Goal: Use online tool/utility: Utilize a website feature to perform a specific function

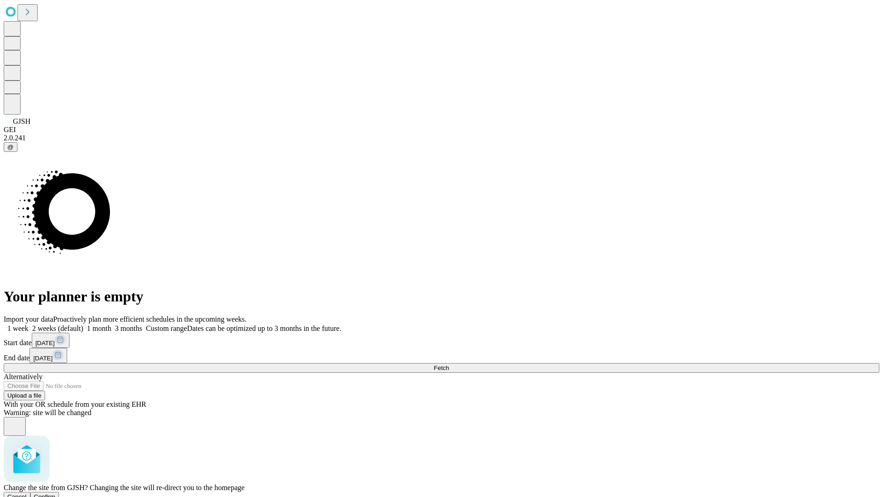
click at [56, 493] on span "Confirm" at bounding box center [45, 496] width 22 height 7
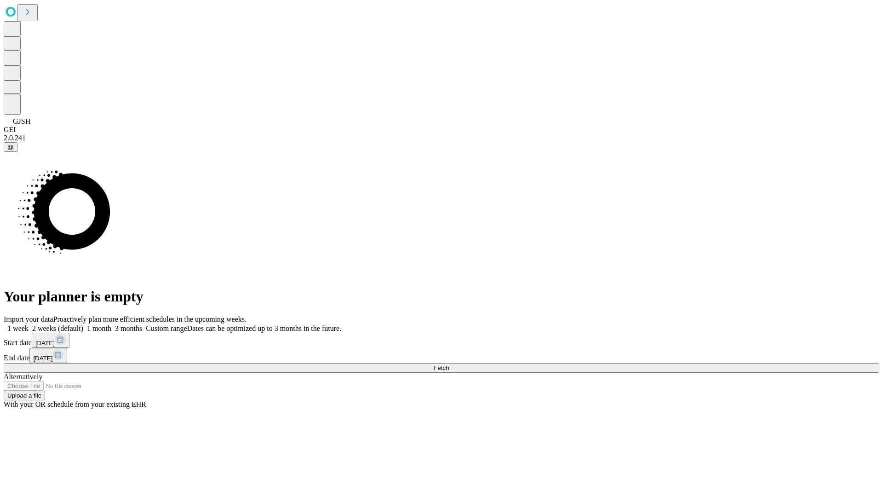
click at [29, 324] on label "1 week" at bounding box center [16, 328] width 25 height 8
click at [449, 364] on span "Fetch" at bounding box center [441, 367] width 15 height 7
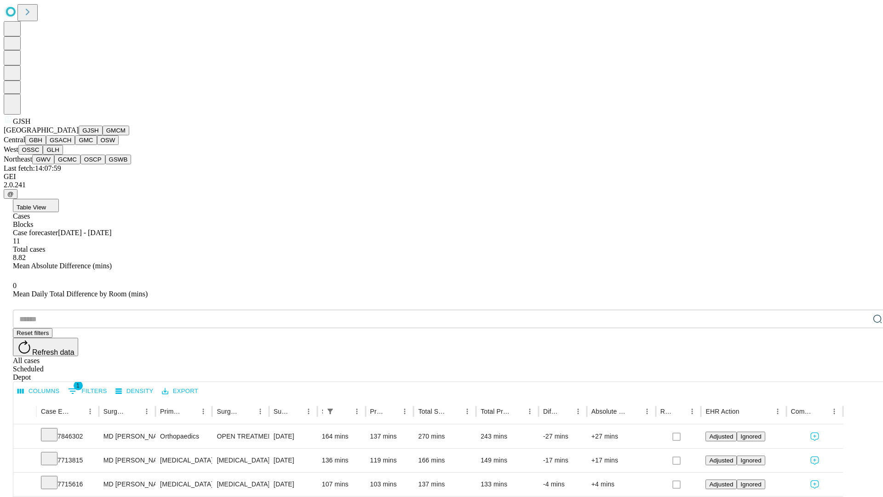
click at [103, 135] on button "GMCM" at bounding box center [116, 131] width 27 height 10
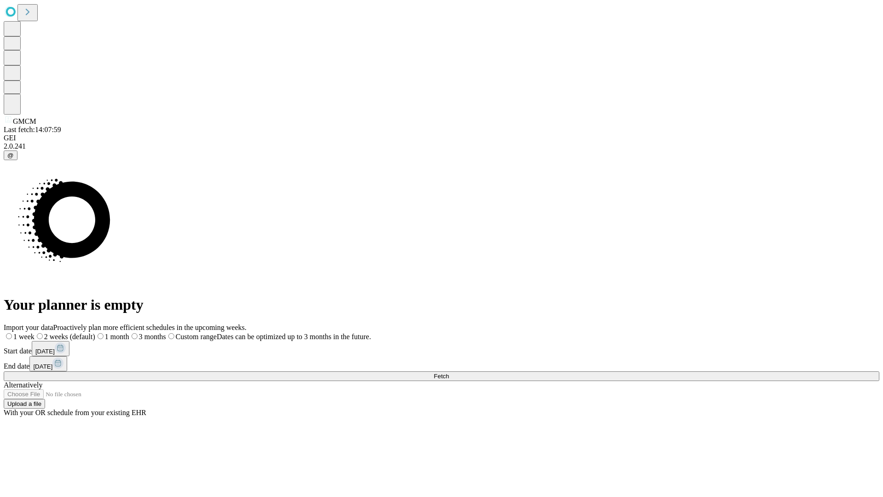
click at [449, 372] on span "Fetch" at bounding box center [441, 375] width 15 height 7
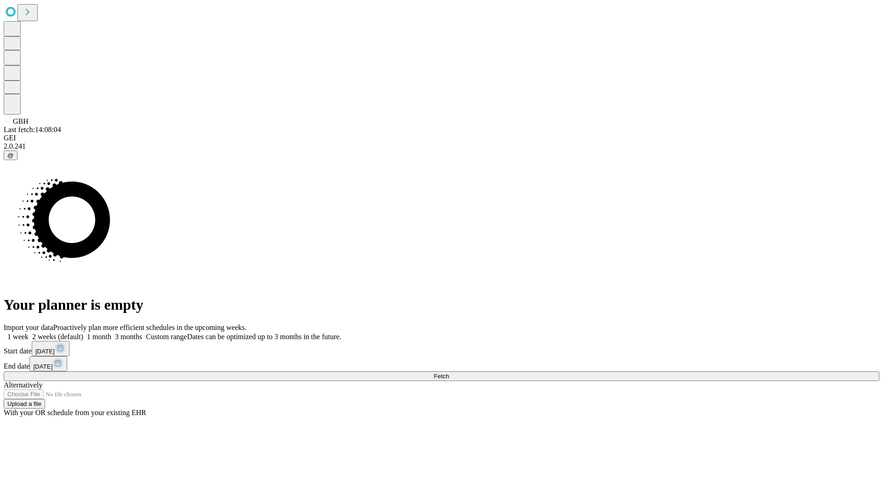
click at [29, 332] on label "1 week" at bounding box center [16, 336] width 25 height 8
click at [449, 372] on span "Fetch" at bounding box center [441, 375] width 15 height 7
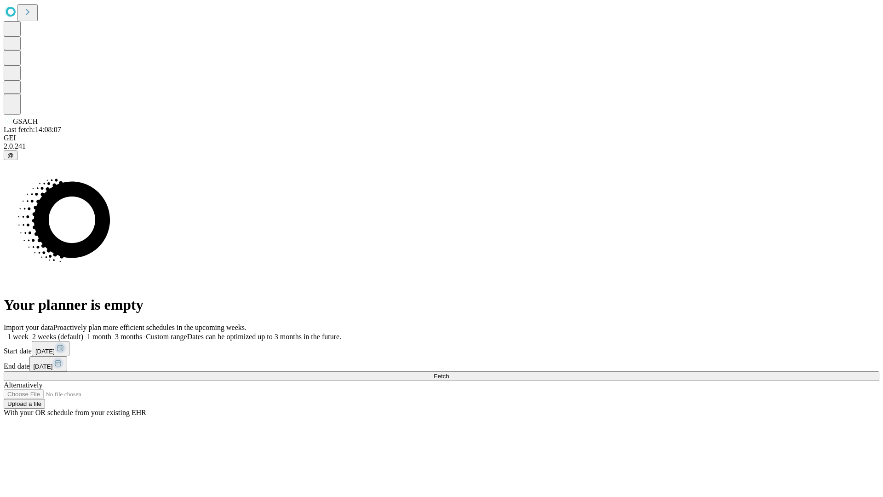
click at [29, 332] on label "1 week" at bounding box center [16, 336] width 25 height 8
click at [449, 372] on span "Fetch" at bounding box center [441, 375] width 15 height 7
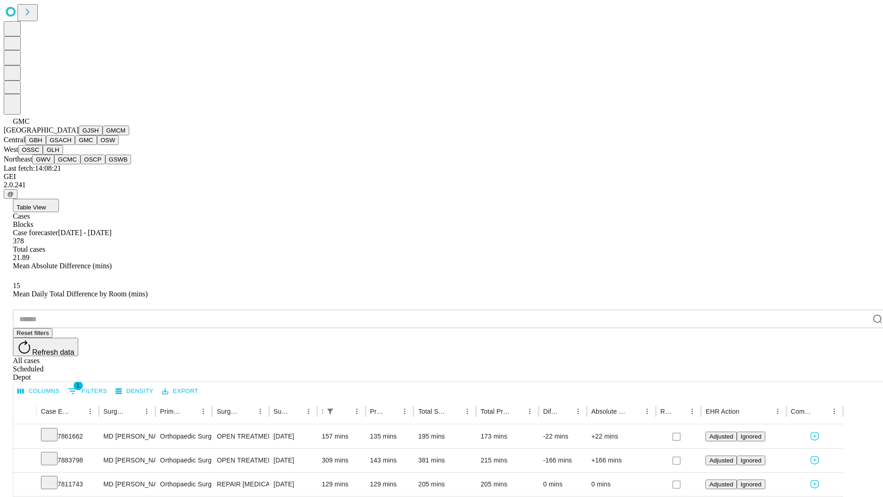
click at [97, 145] on button "OSW" at bounding box center [108, 140] width 22 height 10
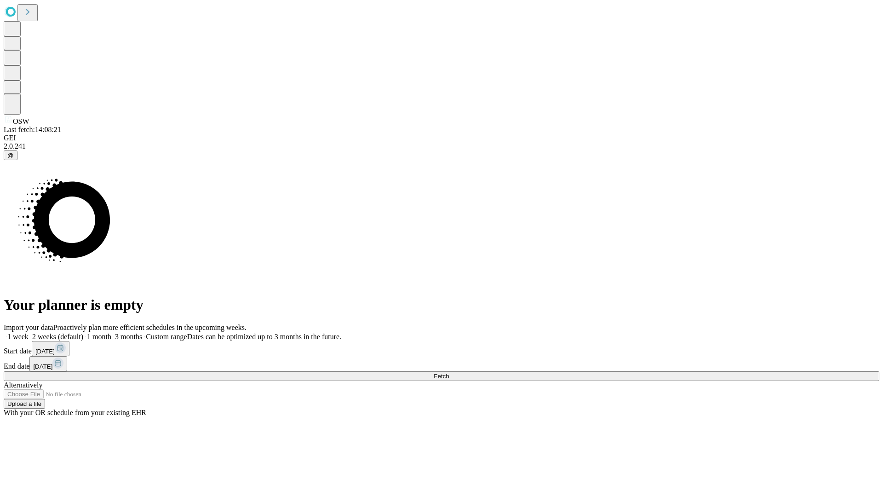
click at [29, 332] on label "1 week" at bounding box center [16, 336] width 25 height 8
click at [449, 372] on span "Fetch" at bounding box center [441, 375] width 15 height 7
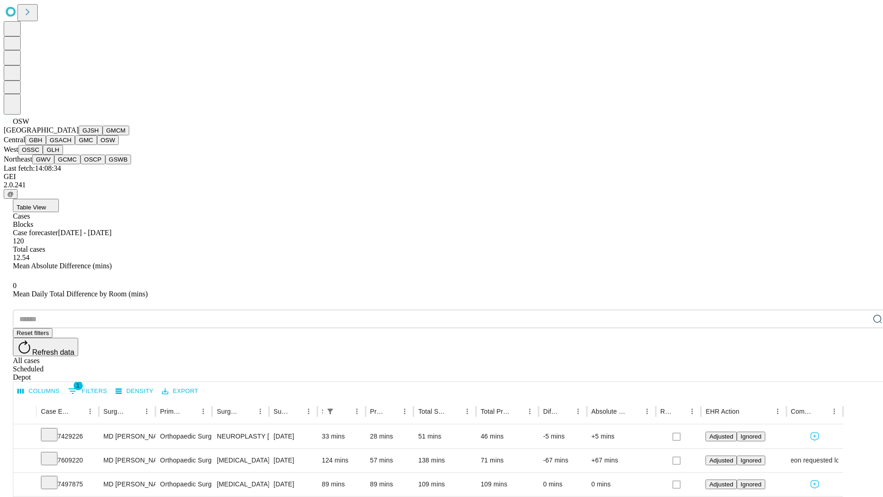
click at [43, 154] on button "OSSC" at bounding box center [30, 150] width 25 height 10
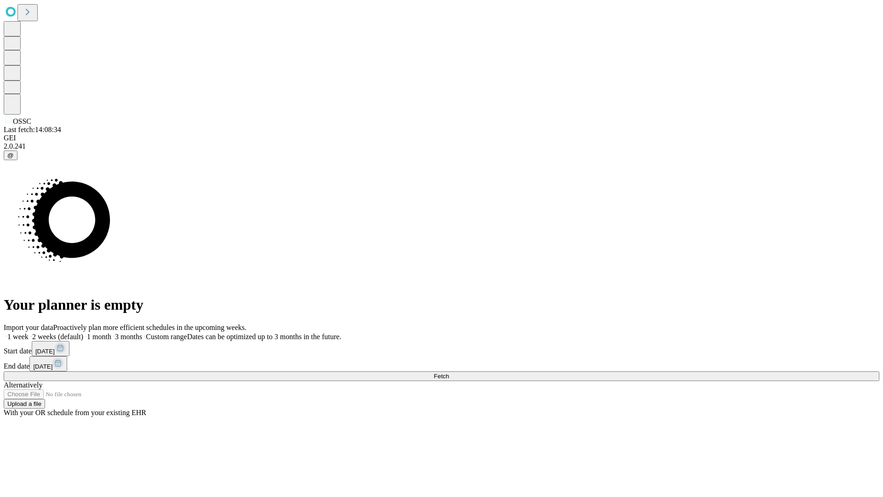
click at [29, 332] on label "1 week" at bounding box center [16, 336] width 25 height 8
click at [449, 372] on span "Fetch" at bounding box center [441, 375] width 15 height 7
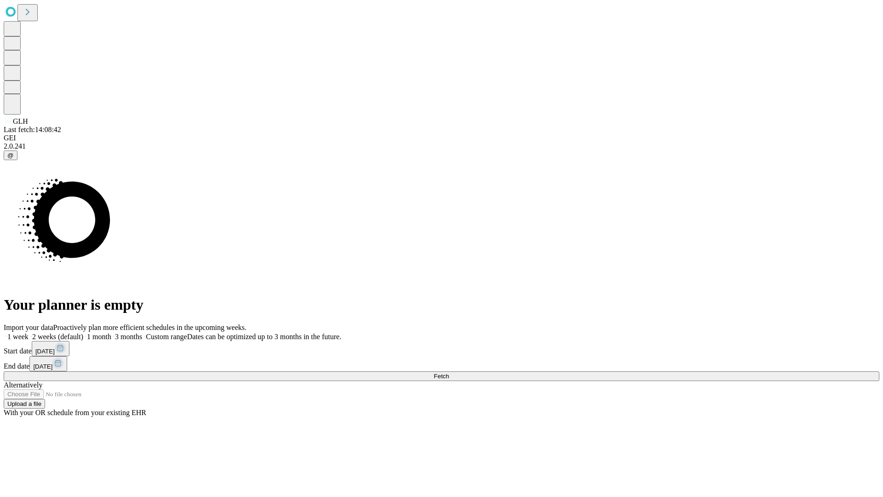
click at [29, 332] on label "1 week" at bounding box center [16, 336] width 25 height 8
click at [449, 372] on span "Fetch" at bounding box center [441, 375] width 15 height 7
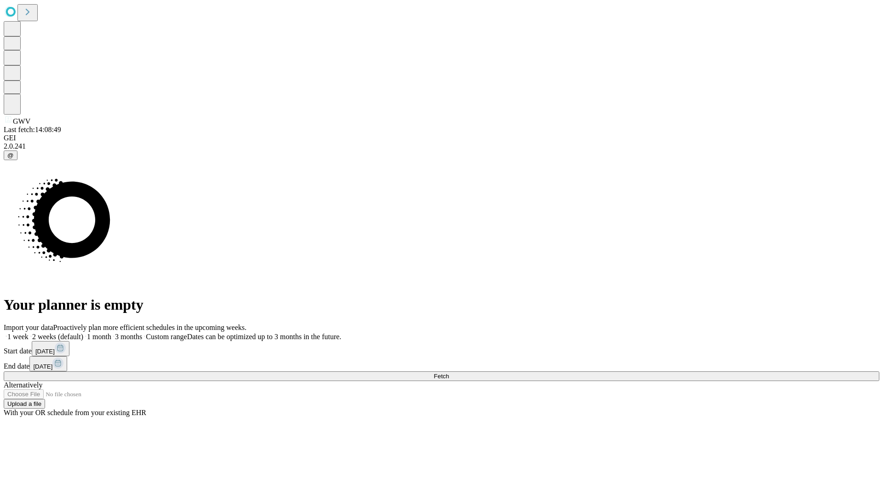
click at [449, 372] on span "Fetch" at bounding box center [441, 375] width 15 height 7
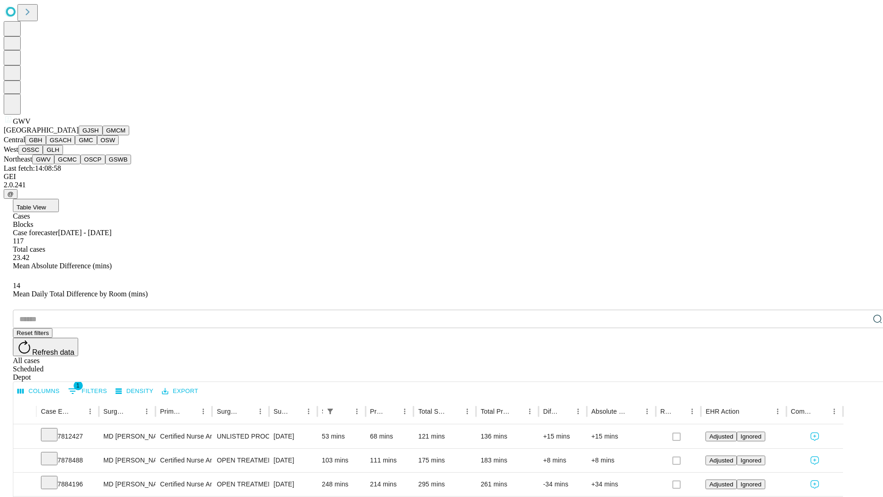
click at [71, 164] on button "GCMC" at bounding box center [67, 159] width 26 height 10
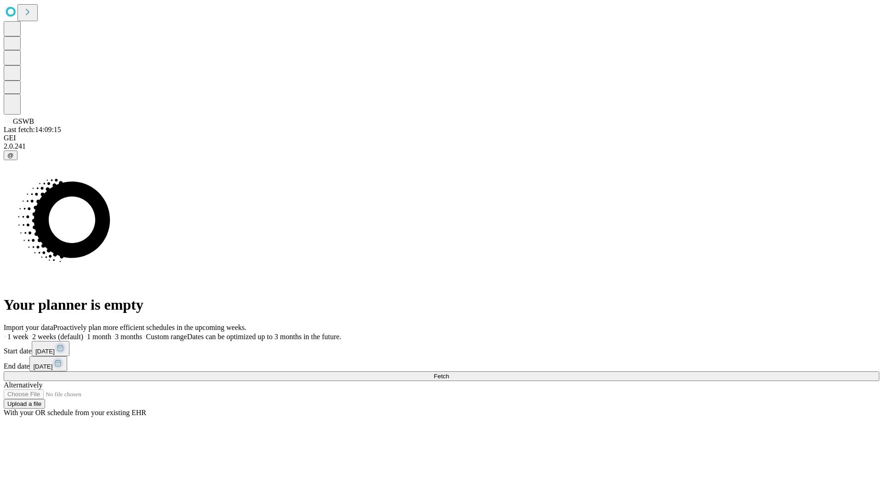
click at [449, 372] on span "Fetch" at bounding box center [441, 375] width 15 height 7
